Goal: Check status: Check status

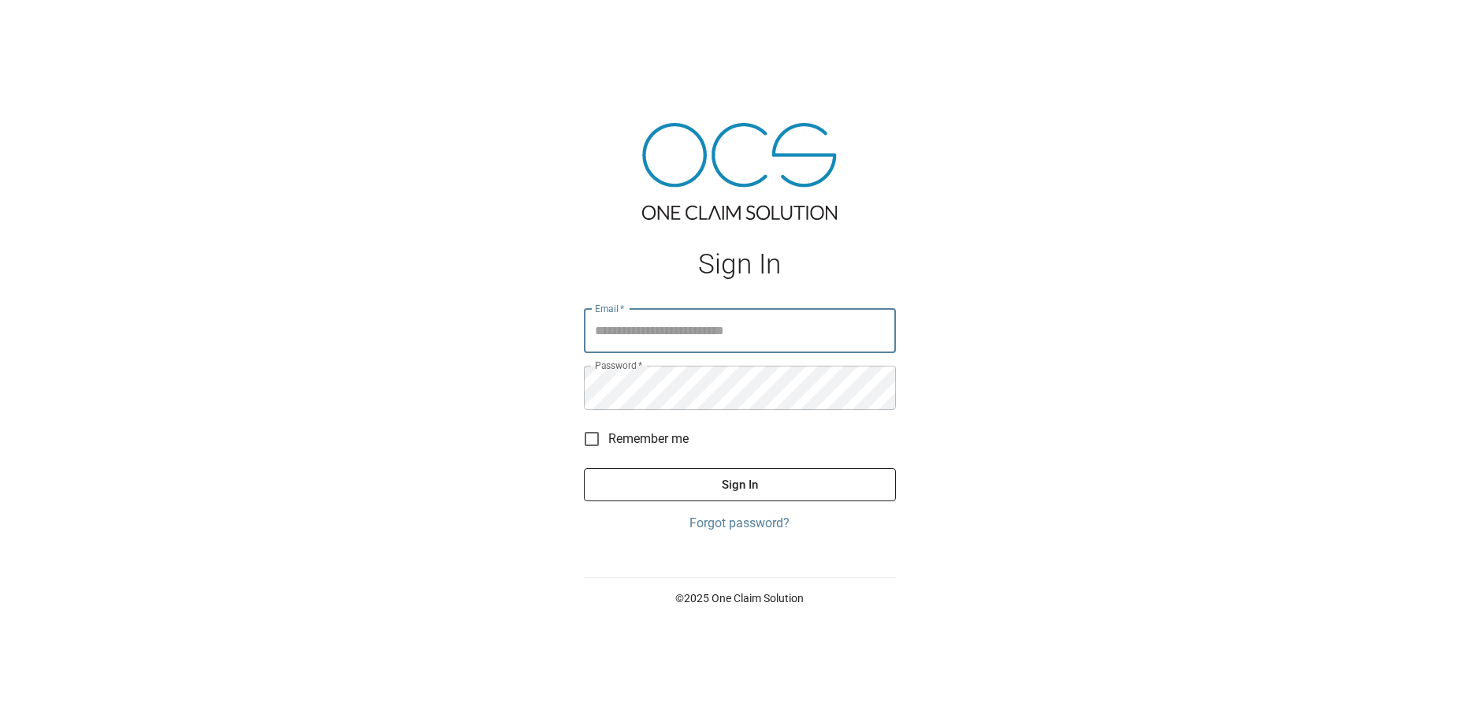
type input "**********"
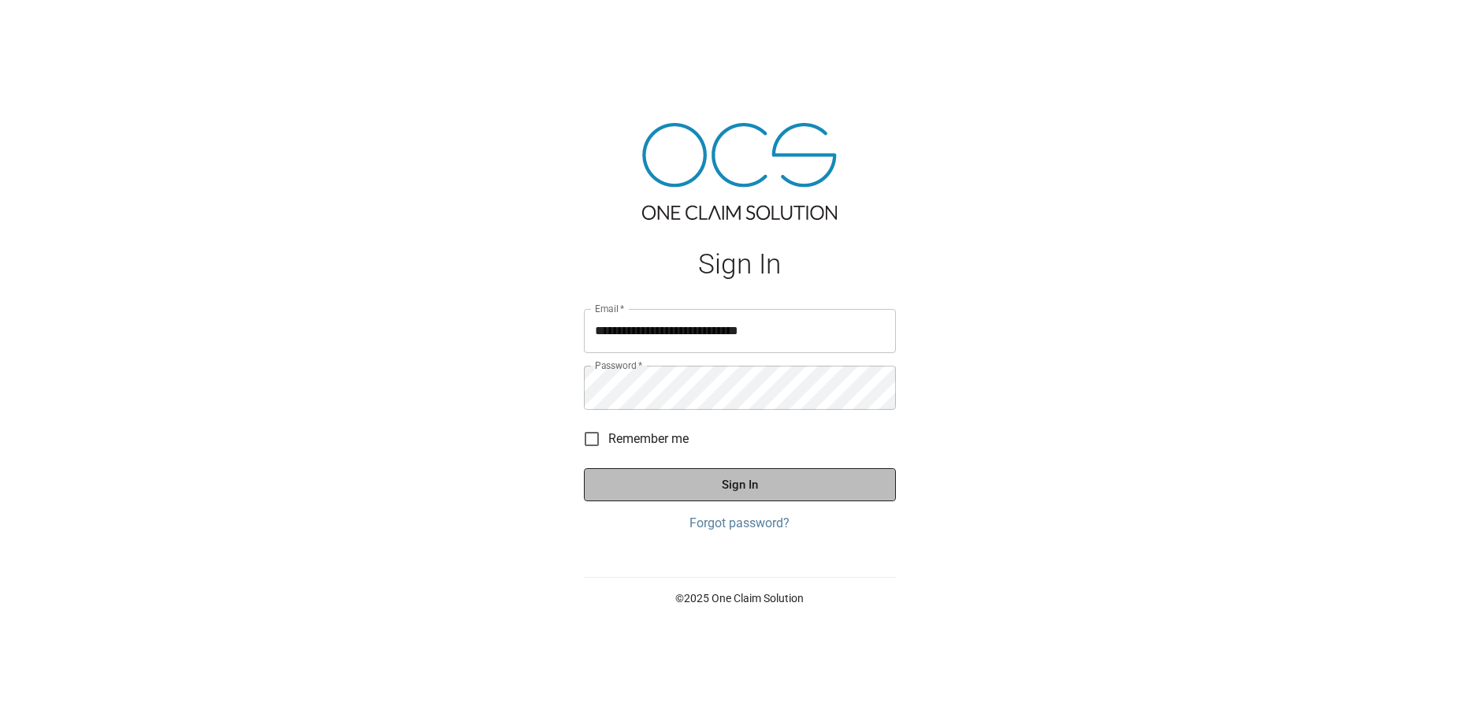
click at [809, 484] on button "Sign In" at bounding box center [740, 484] width 312 height 33
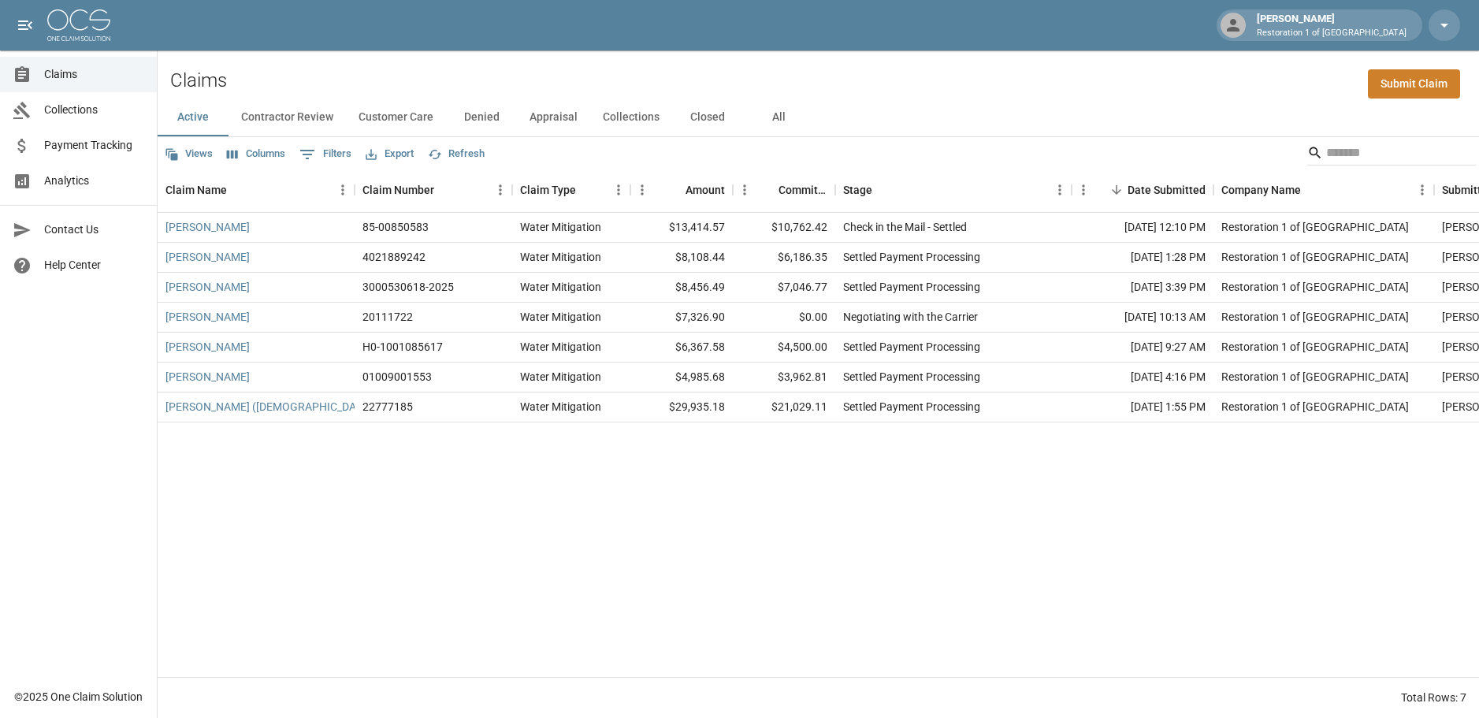
click at [724, 579] on div "[PERSON_NAME] 85-00850583 Water Mitigation $13,414.57 $10,762.42 Check in the M…" at bounding box center [895, 445] width 1474 height 464
click at [199, 349] on link "[PERSON_NAME]" at bounding box center [208, 347] width 84 height 16
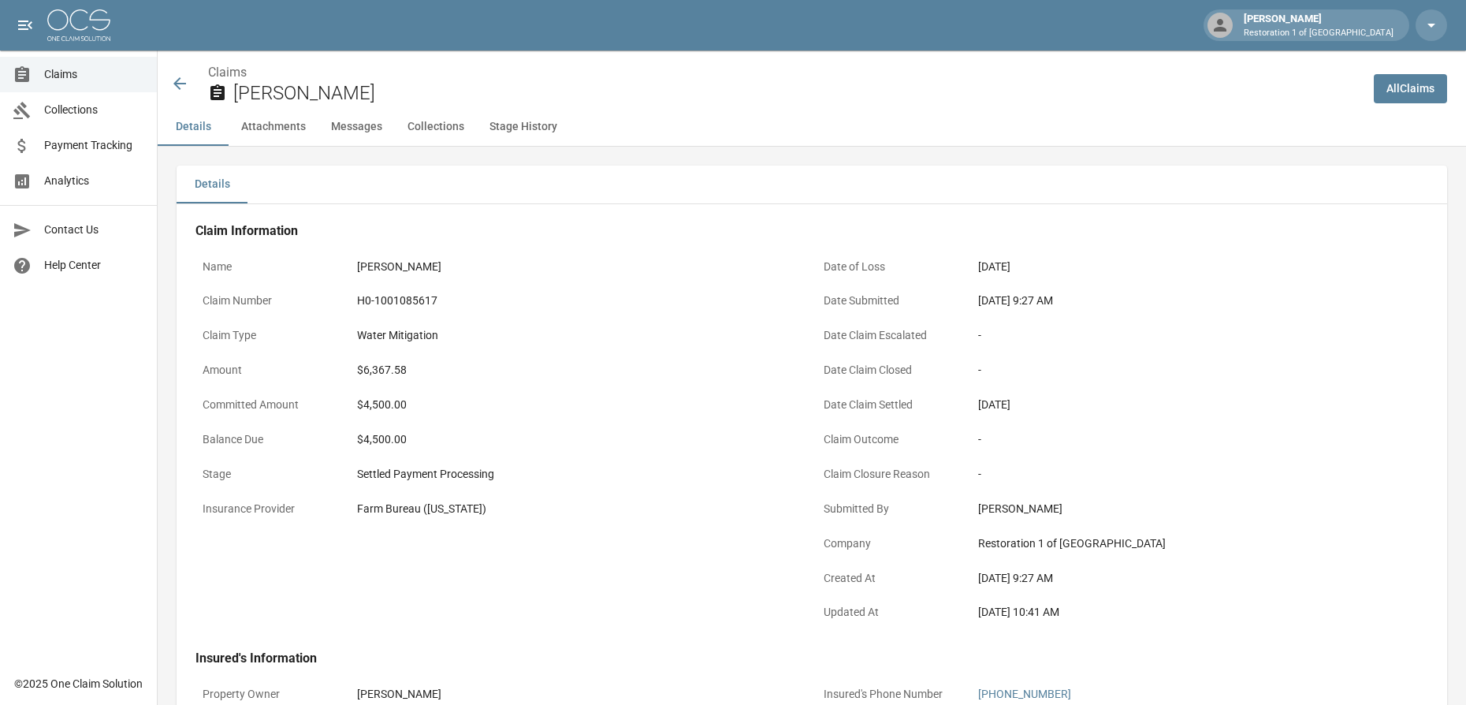
click at [179, 86] on icon at bounding box center [179, 83] width 19 height 19
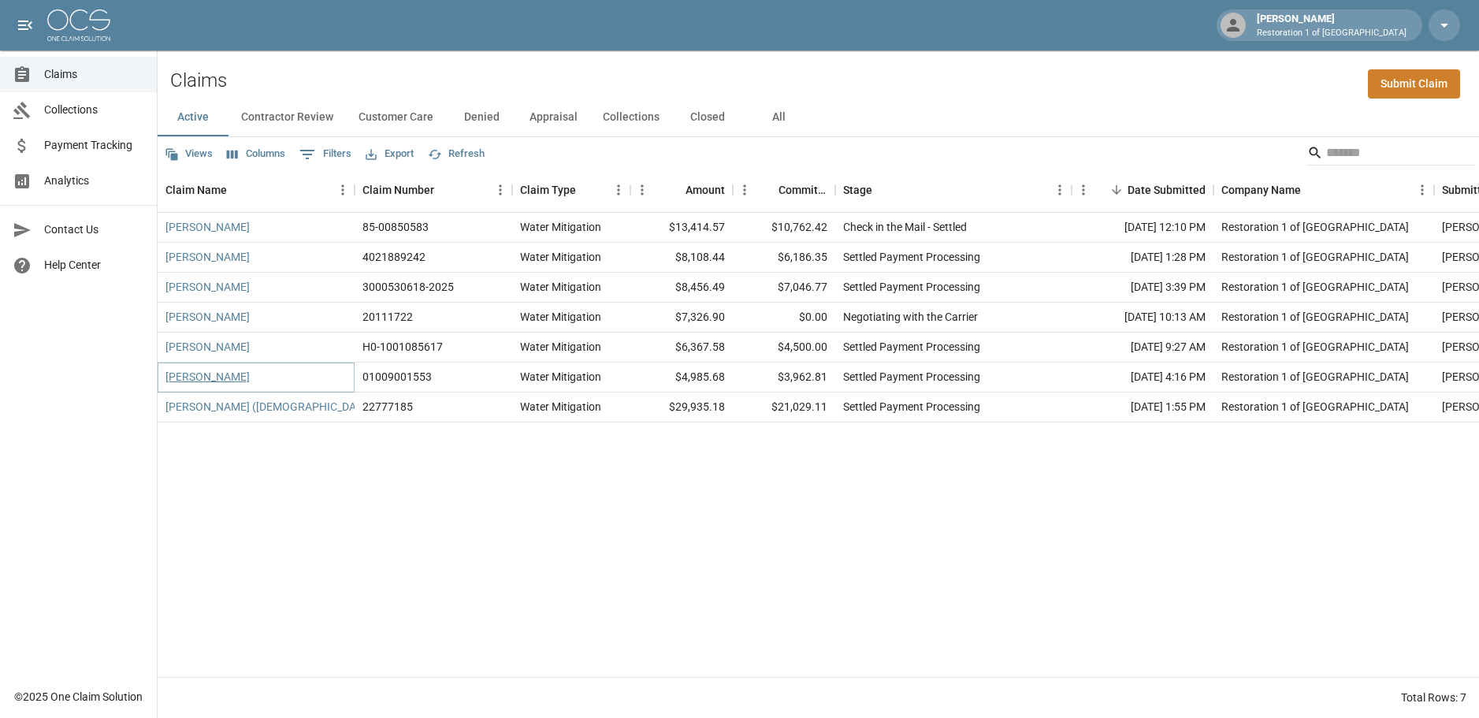
click at [188, 377] on link "[PERSON_NAME]" at bounding box center [208, 377] width 84 height 16
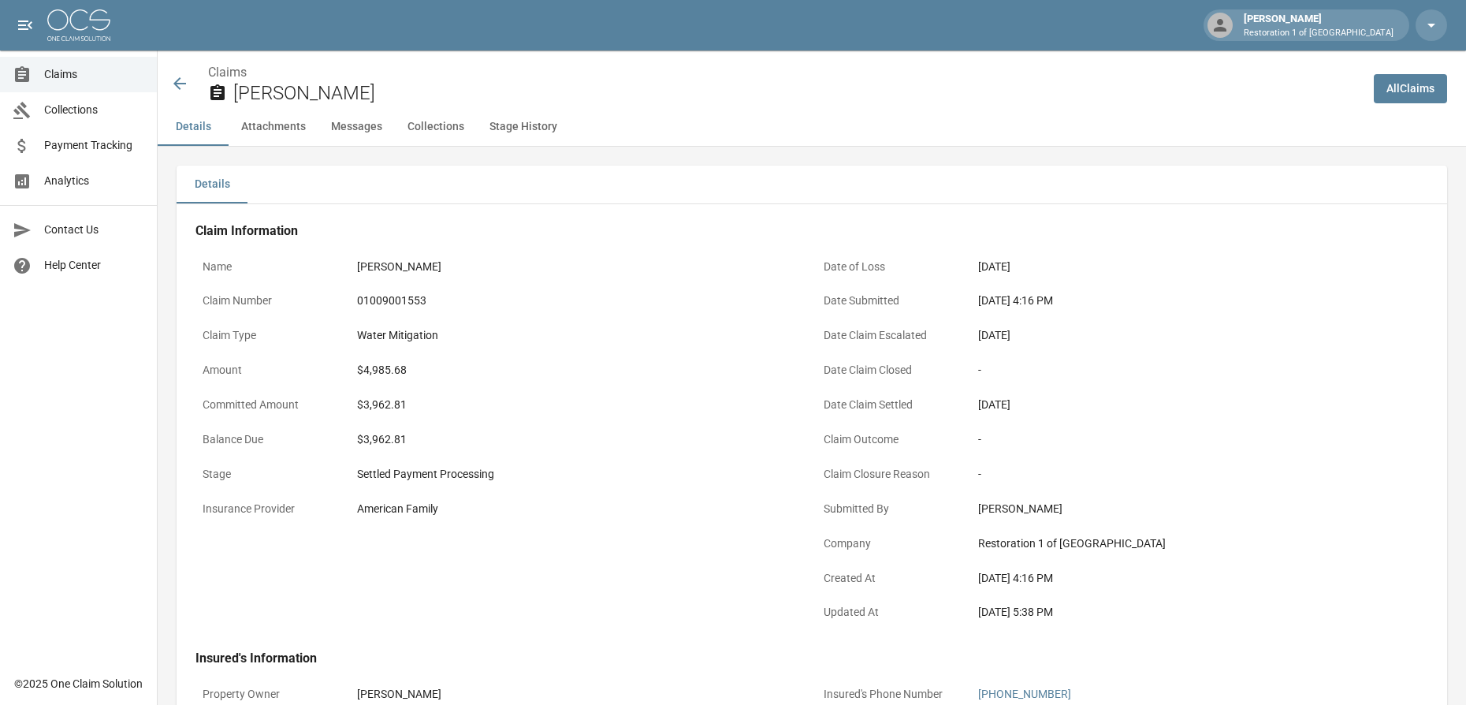
click at [180, 80] on icon at bounding box center [179, 83] width 19 height 19
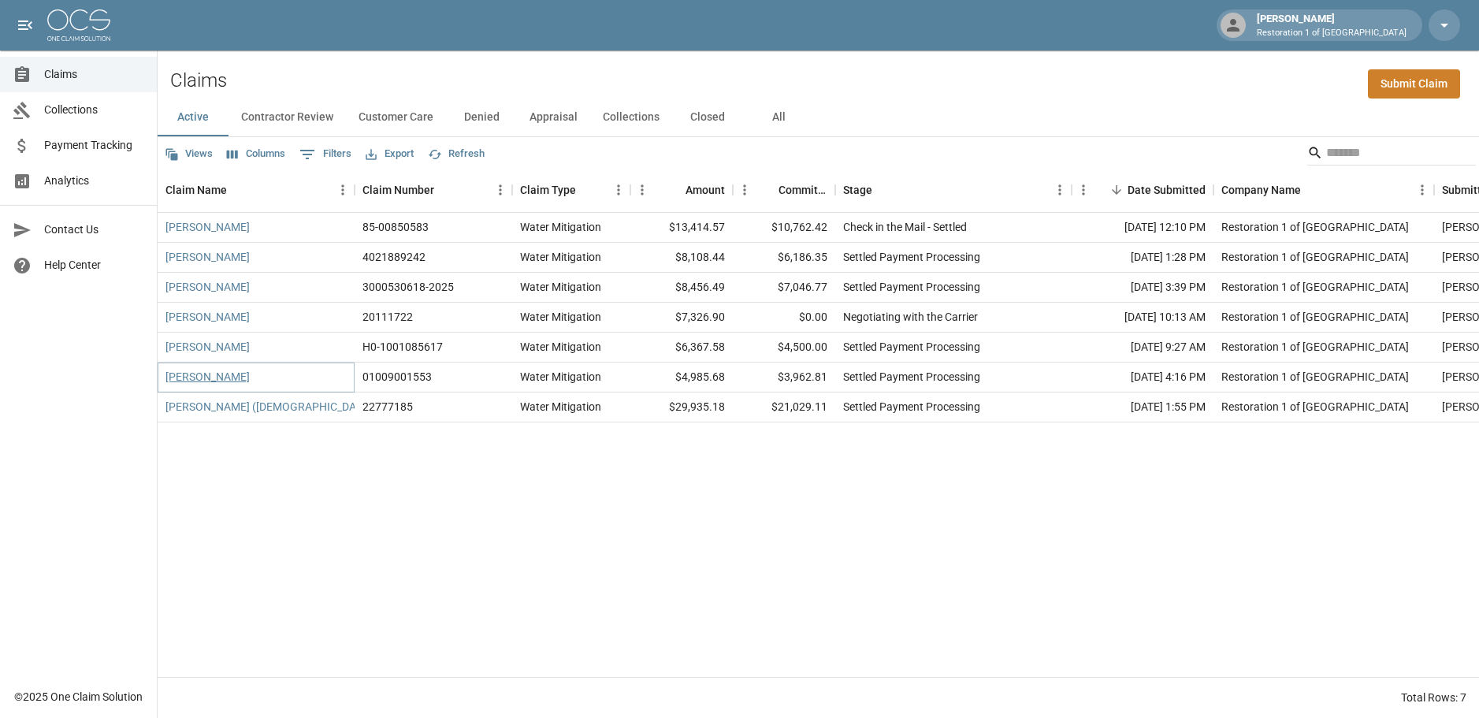
click at [210, 376] on link "[PERSON_NAME]" at bounding box center [208, 377] width 84 height 16
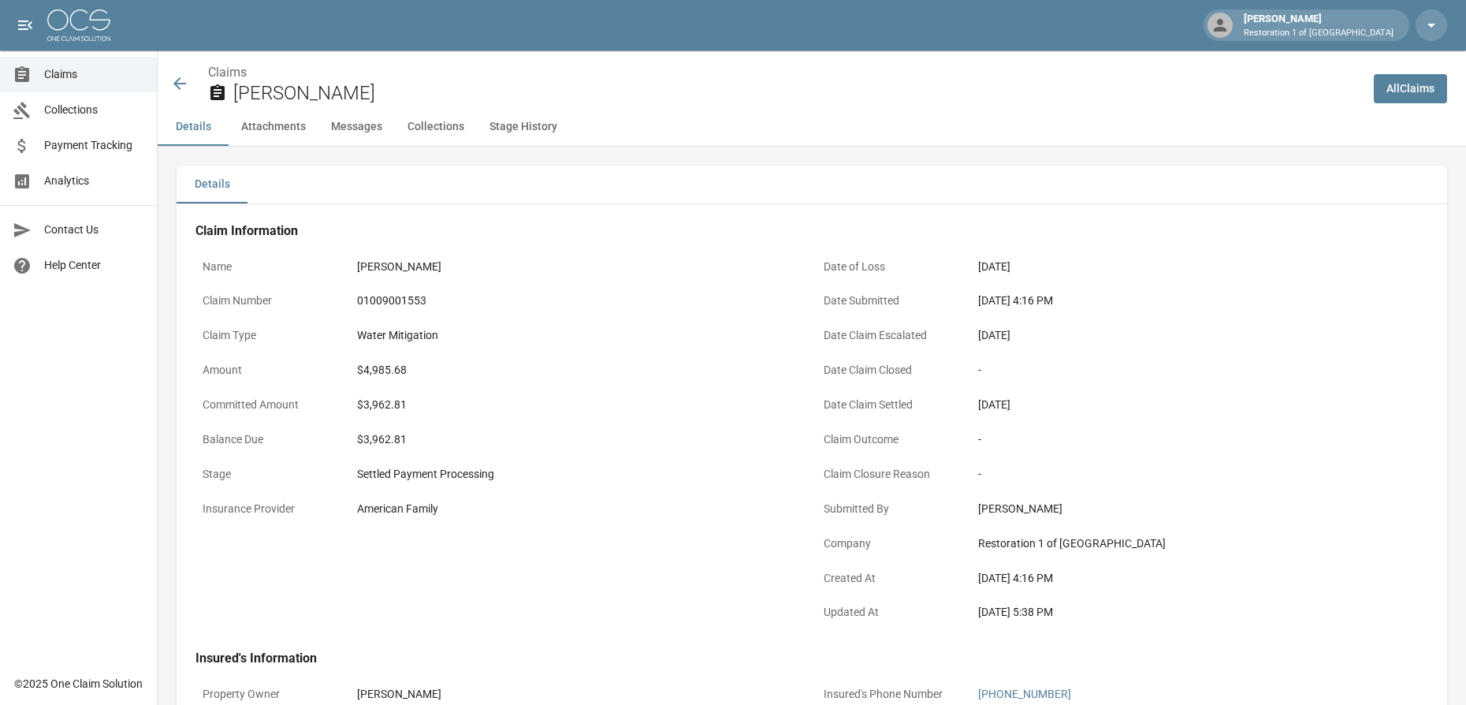
click at [177, 81] on icon at bounding box center [179, 83] width 13 height 13
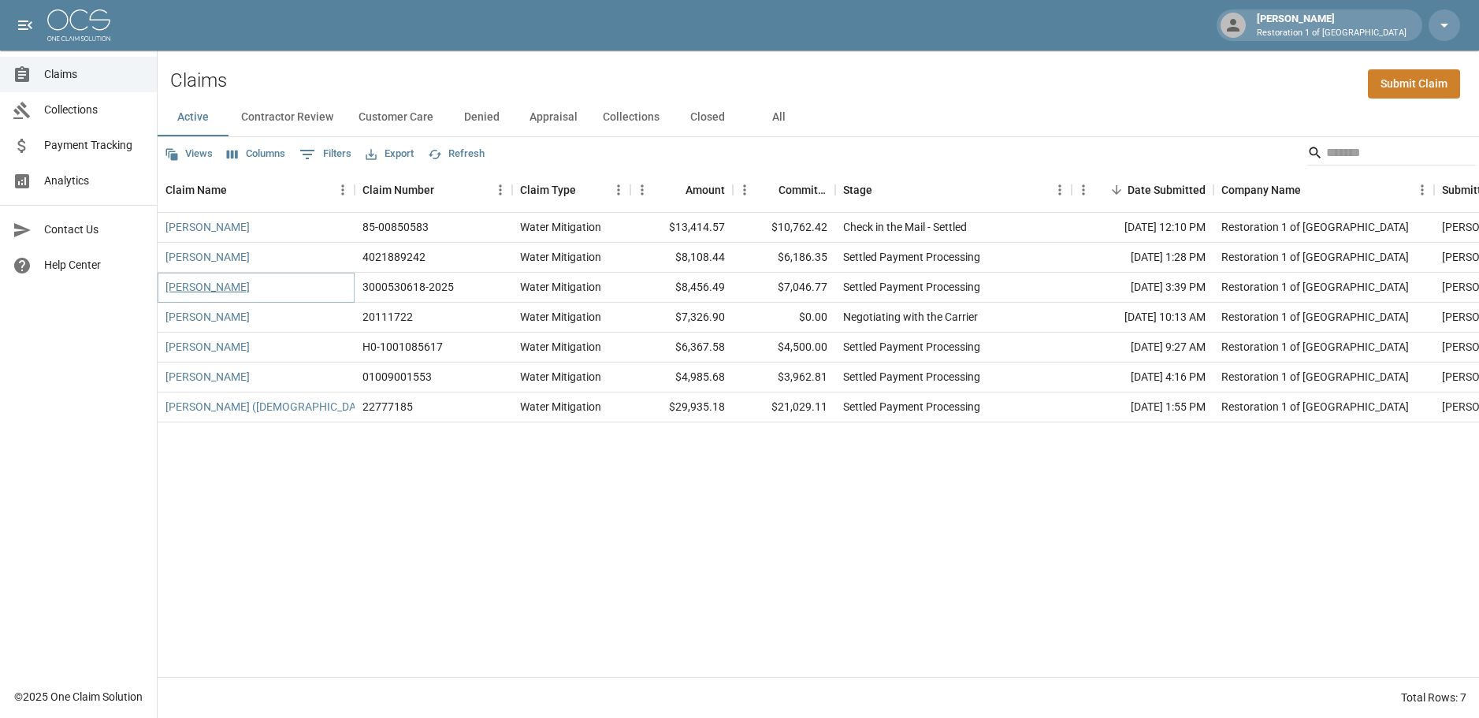
click at [195, 285] on link "[PERSON_NAME]" at bounding box center [208, 287] width 84 height 16
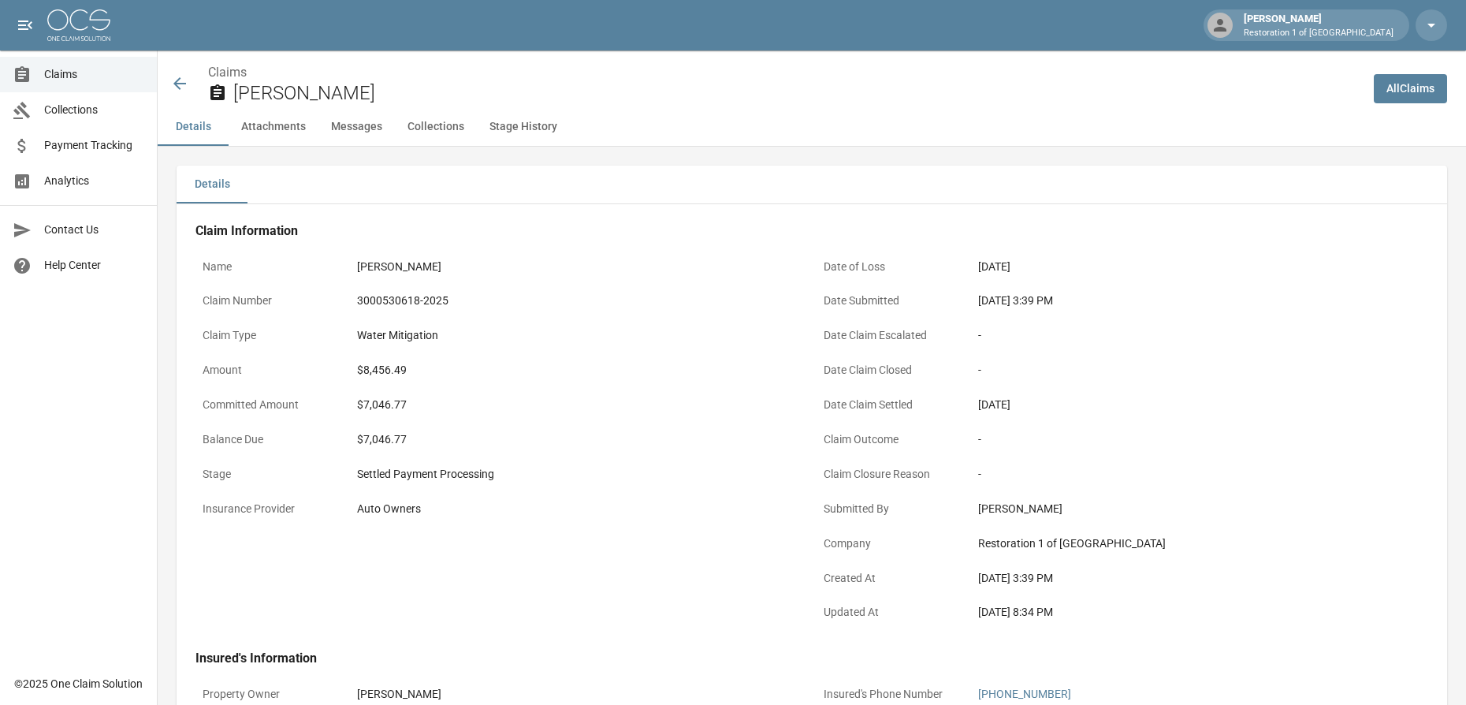
click at [184, 85] on icon at bounding box center [179, 83] width 19 height 19
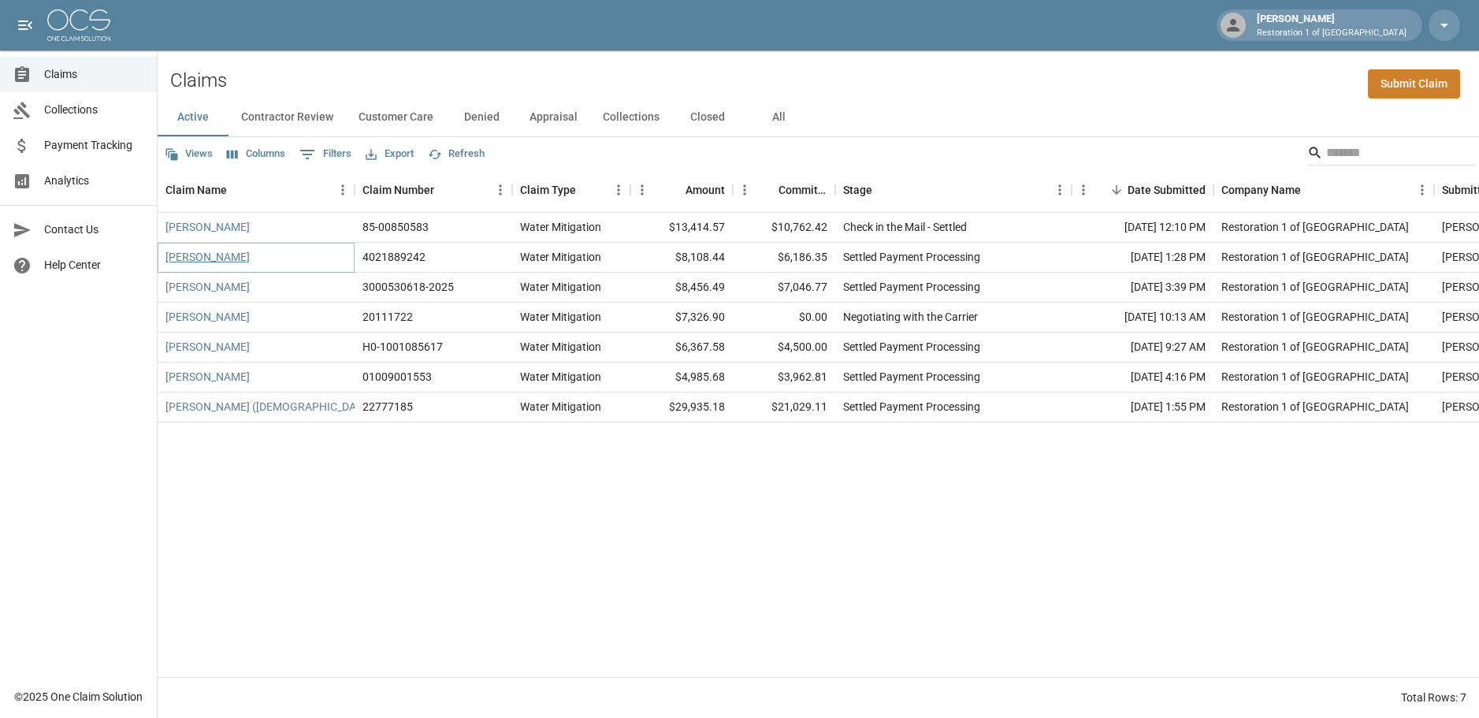
click at [234, 253] on link "[PERSON_NAME]" at bounding box center [208, 257] width 84 height 16
